Goal: Task Accomplishment & Management: Use online tool/utility

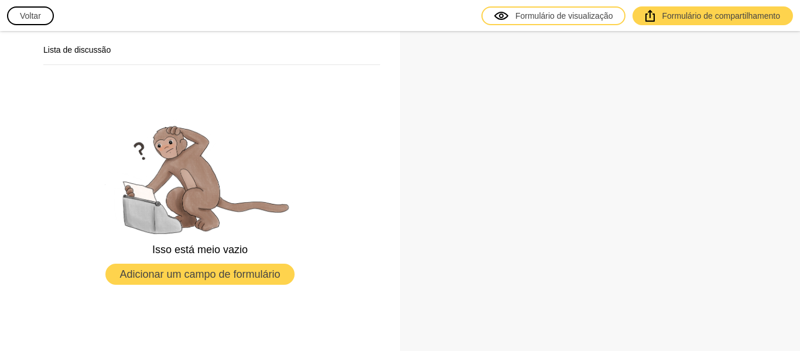
click at [164, 275] on font "Adicionar um campo de formulário" at bounding box center [200, 274] width 161 height 12
click at [204, 270] on font "Adicionar um campo de formulário" at bounding box center [200, 274] width 161 height 12
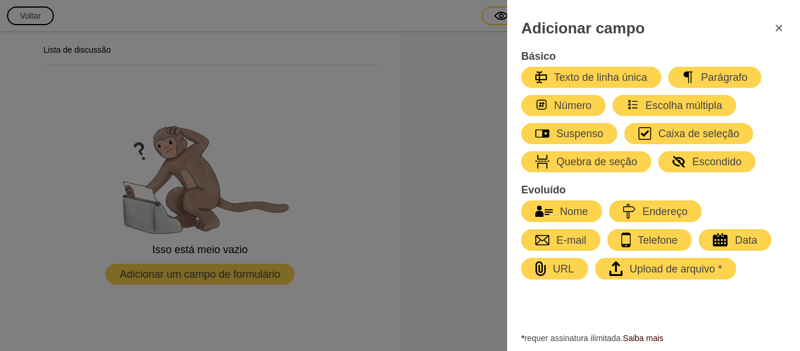
click at [549, 207] on icon "button" at bounding box center [545, 211] width 18 height 11
select select "large"
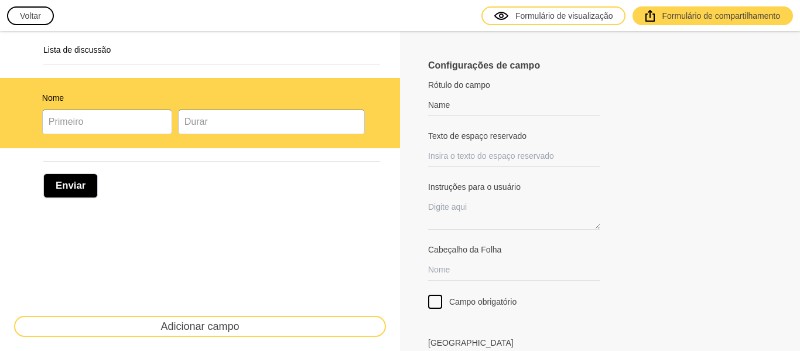
click at [28, 14] on font "Voltar" at bounding box center [30, 15] width 21 height 9
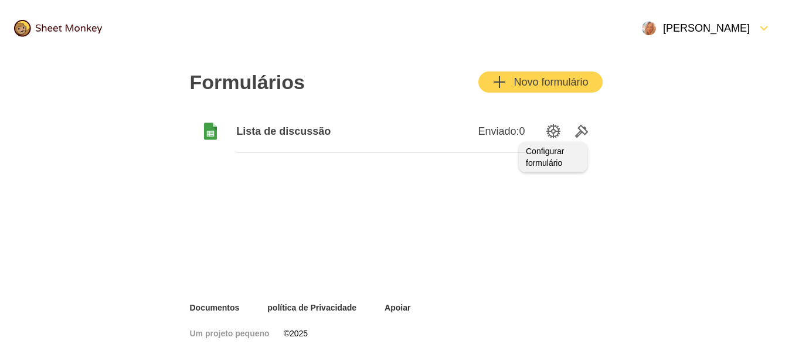
click at [551, 127] on icon "Opções de configuração" at bounding box center [553, 131] width 14 height 14
drag, startPoint x: 295, startPoint y: 133, endPoint x: 264, endPoint y: 124, distance: 32.4
click at [264, 124] on span "Lista de discussão" at bounding box center [308, 131] width 144 height 14
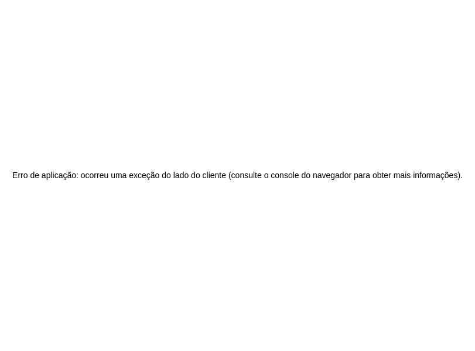
click at [207, 96] on div "Erro de aplicação: ocorreu uma exceção do lado do cliente (consulte o console d…" at bounding box center [237, 175] width 475 height 351
